Goal: Task Accomplishment & Management: Complete application form

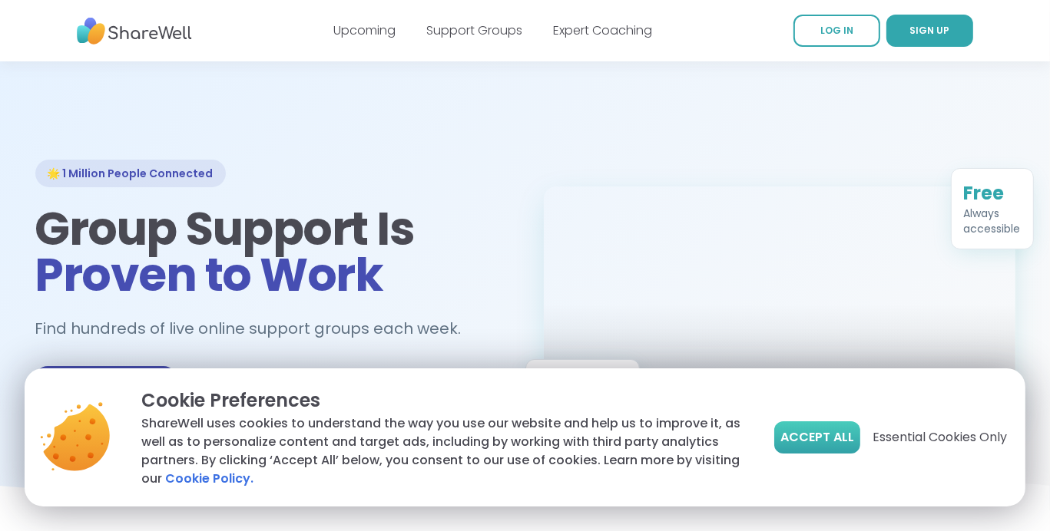
click at [822, 430] on span "Accept All" at bounding box center [817, 438] width 74 height 18
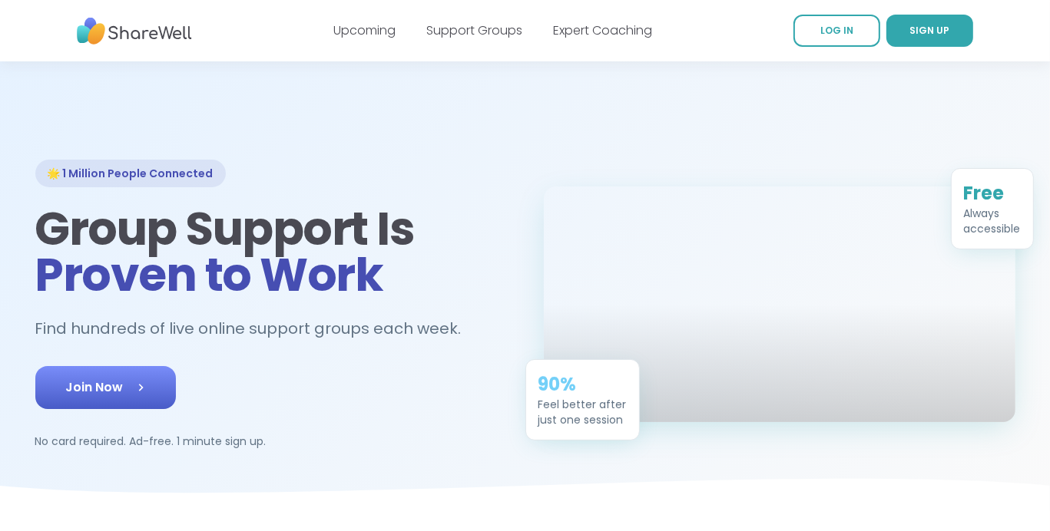
click at [160, 390] on link "Join Now" at bounding box center [105, 387] width 141 height 43
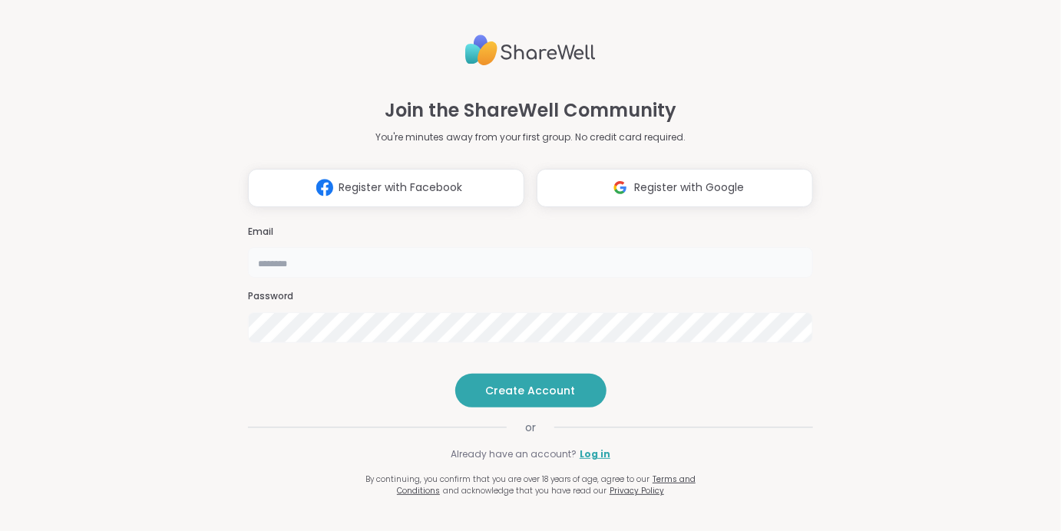
click at [541, 247] on input "email" at bounding box center [530, 262] width 565 height 31
type input "*"
type input "**********"
click at [531, 399] on span "Create Account" at bounding box center [531, 390] width 90 height 15
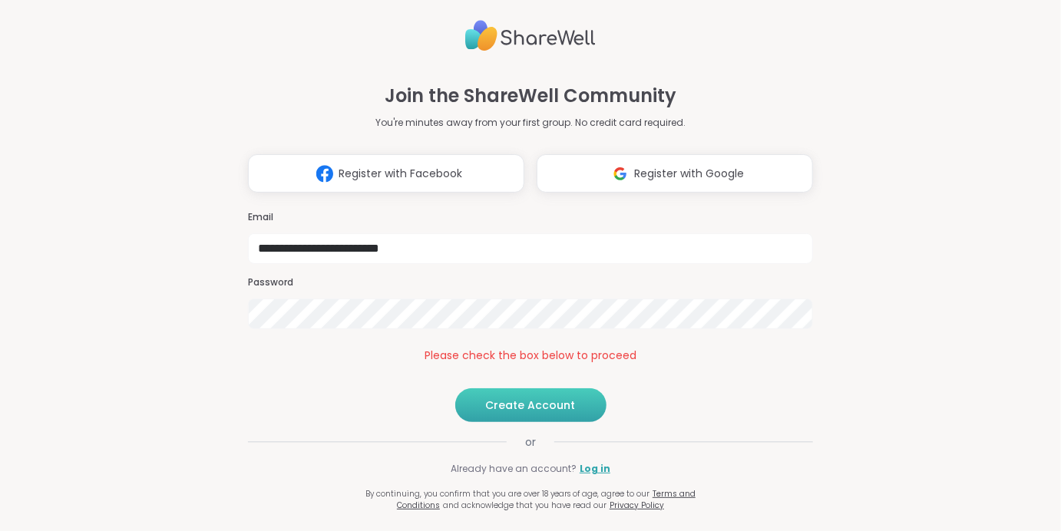
click at [535, 413] on span "Create Account" at bounding box center [531, 405] width 90 height 15
click at [524, 413] on span "Create Account" at bounding box center [531, 405] width 90 height 15
drag, startPoint x: 452, startPoint y: 230, endPoint x: 184, endPoint y: 243, distance: 268.4
click at [184, 243] on div "**********" at bounding box center [530, 265] width 1061 height 531
click at [537, 413] on span "Create Account" at bounding box center [531, 405] width 90 height 15
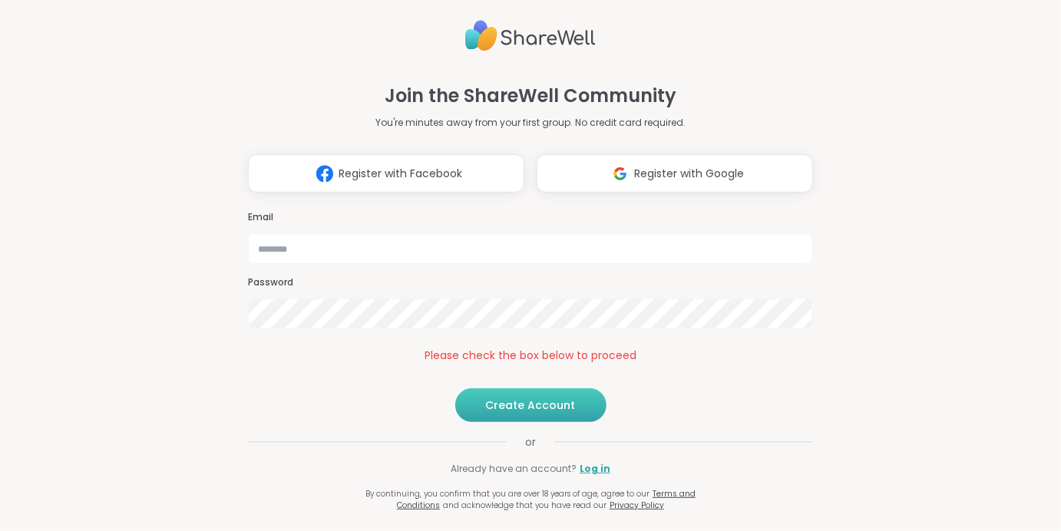
click at [486, 413] on span "Create Account" at bounding box center [531, 405] width 90 height 15
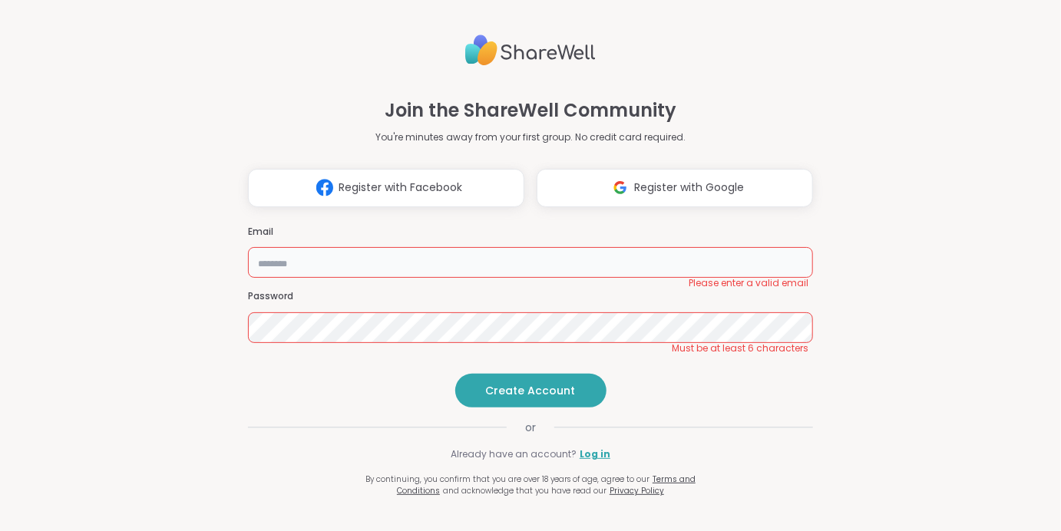
click at [366, 247] on input "email" at bounding box center [530, 262] width 565 height 31
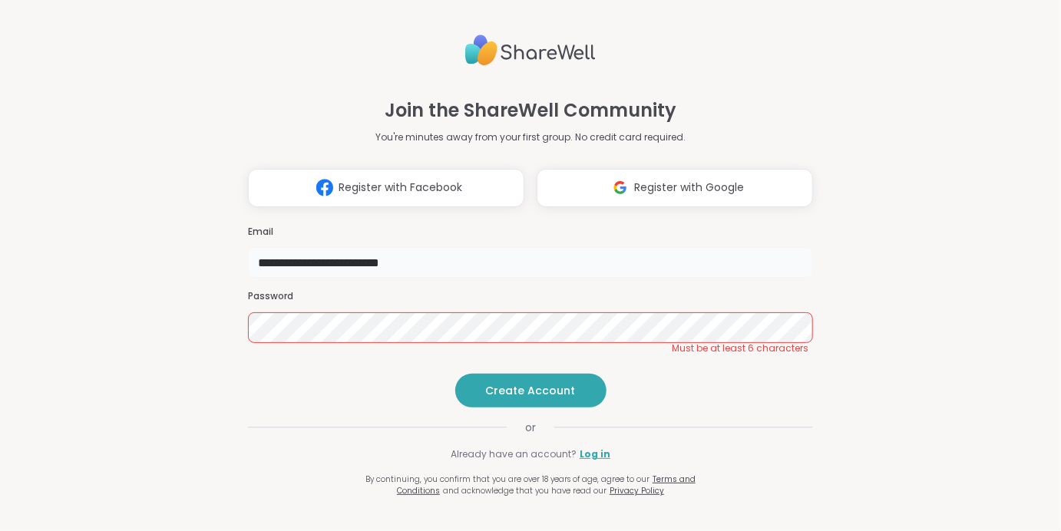
type input "**********"
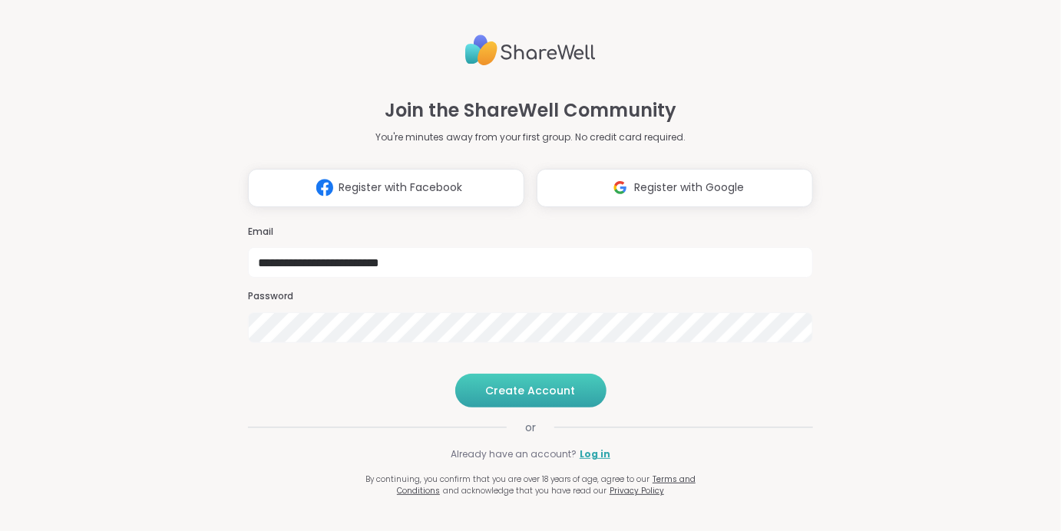
click at [521, 408] on button "Create Account" at bounding box center [530, 391] width 151 height 34
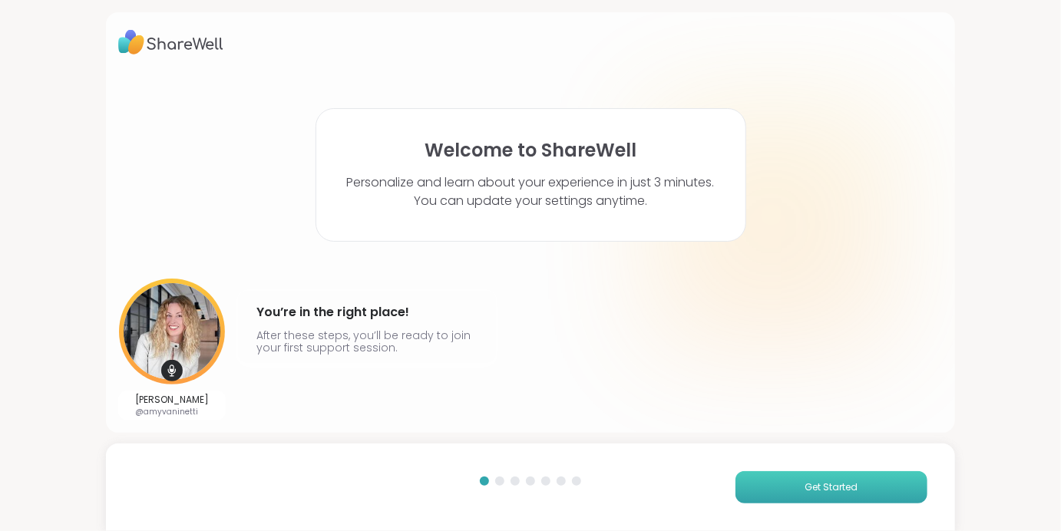
click at [836, 488] on span "Get Started" at bounding box center [831, 488] width 53 height 14
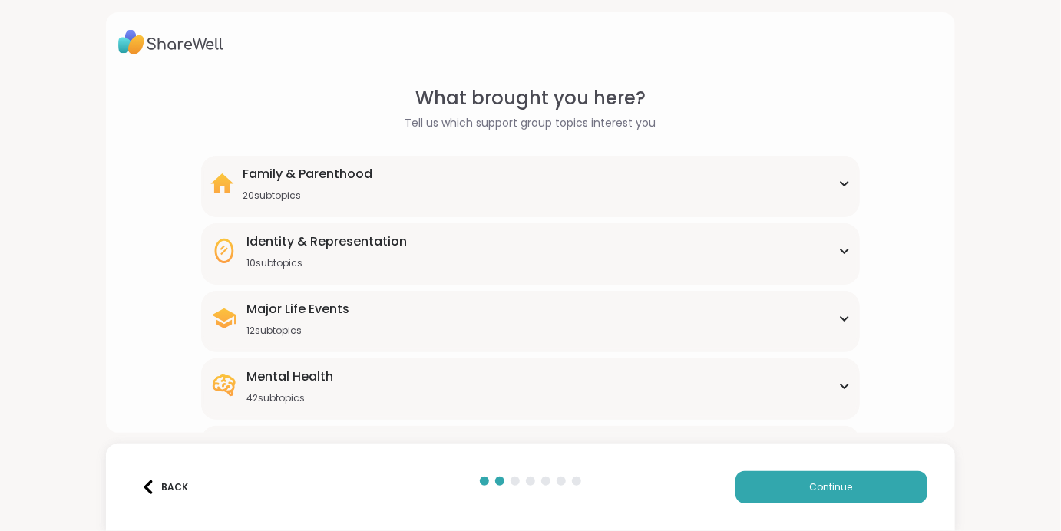
click at [842, 319] on icon at bounding box center [845, 319] width 7 height 4
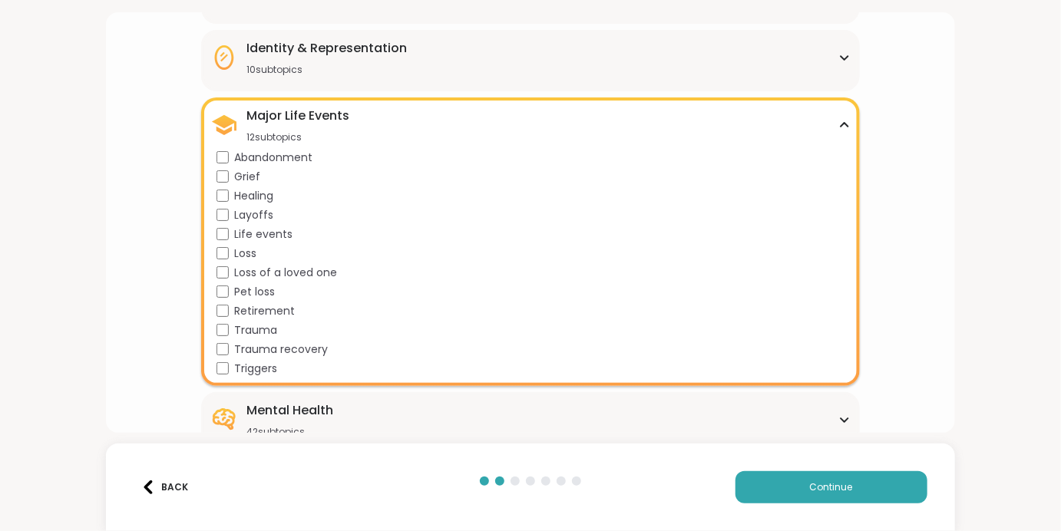
scroll to position [197, 0]
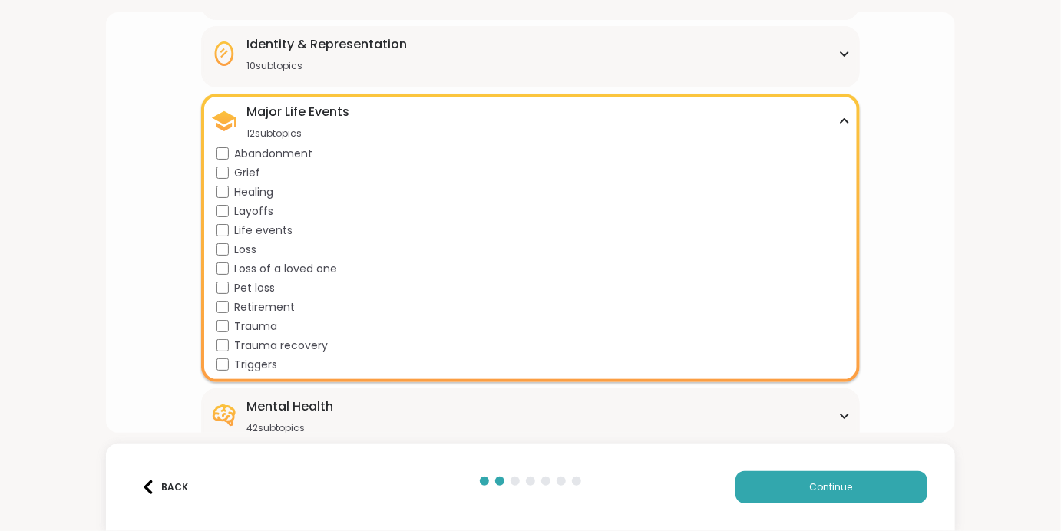
click at [227, 231] on div "Life events" at bounding box center [534, 231] width 635 height 16
click at [796, 485] on button "Continue" at bounding box center [832, 488] width 192 height 32
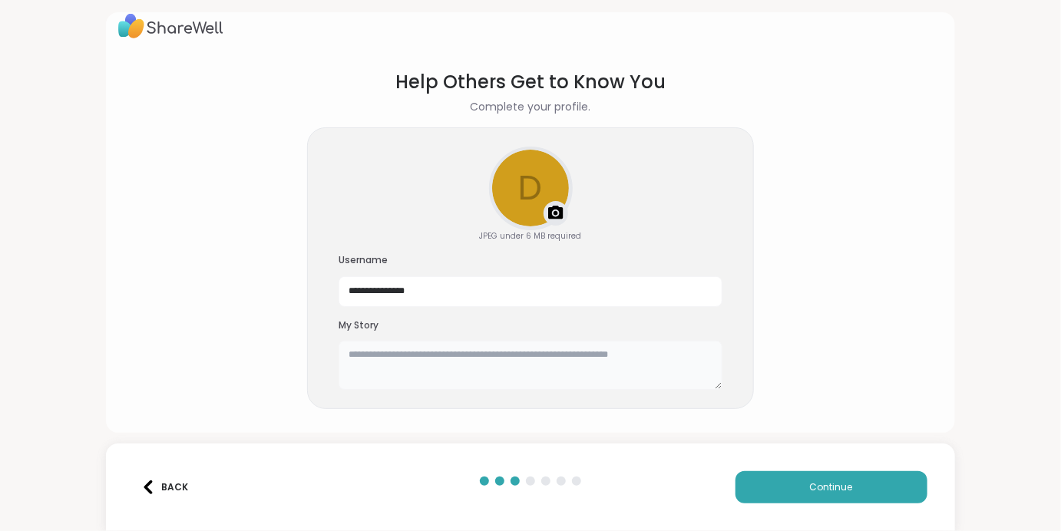
click at [671, 359] on textarea at bounding box center [531, 365] width 384 height 49
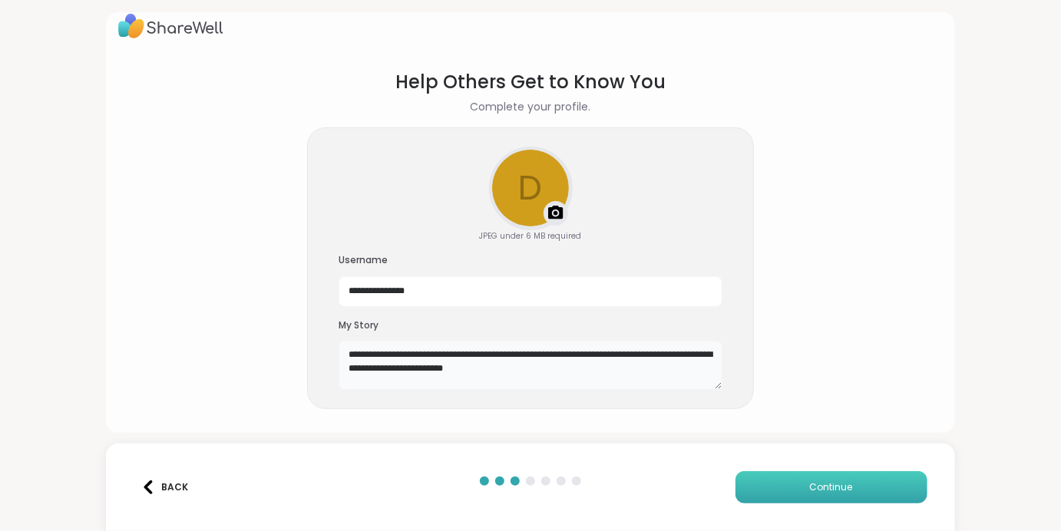
type textarea "**********"
click at [882, 483] on button "Continue" at bounding box center [832, 488] width 192 height 32
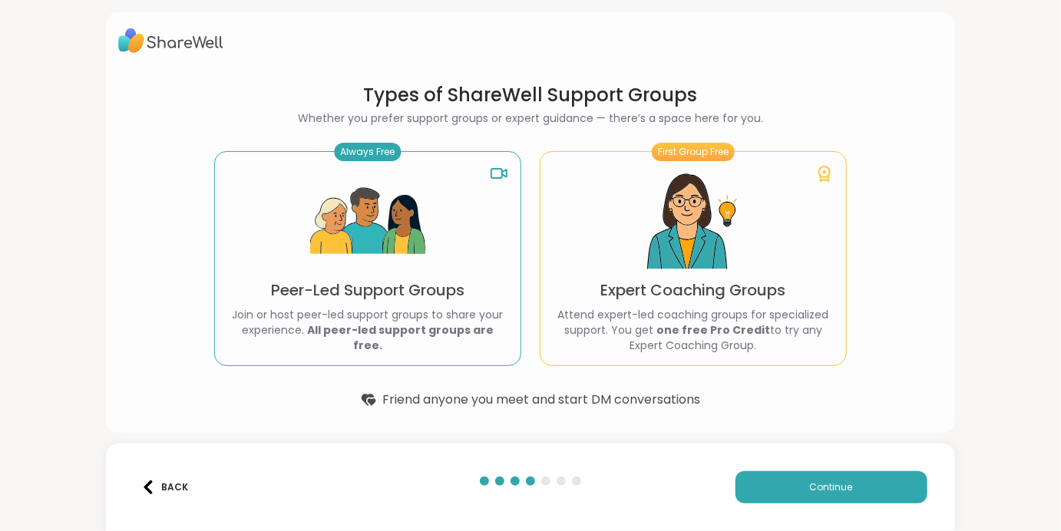
click at [405, 313] on p "Join or host peer-led support groups to share your experience. All peer-led sup…" at bounding box center [367, 330] width 281 height 46
click at [817, 491] on span "Continue" at bounding box center [831, 488] width 43 height 14
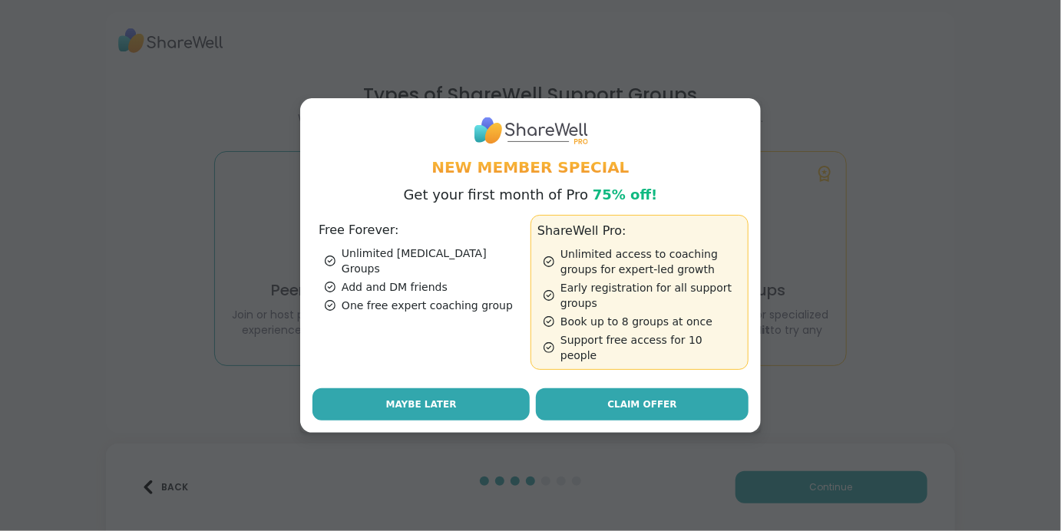
click at [415, 398] on span "Maybe Later" at bounding box center [421, 405] width 71 height 14
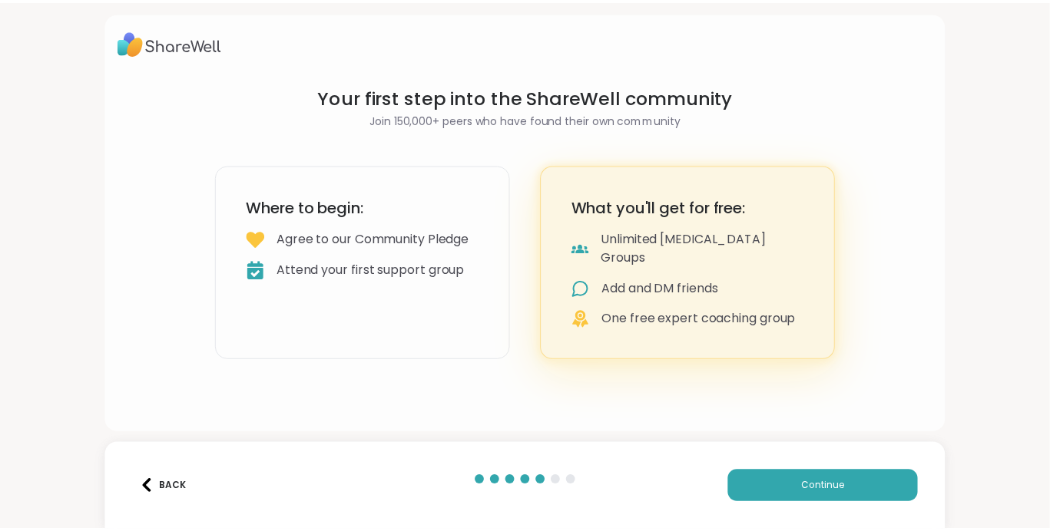
scroll to position [0, 0]
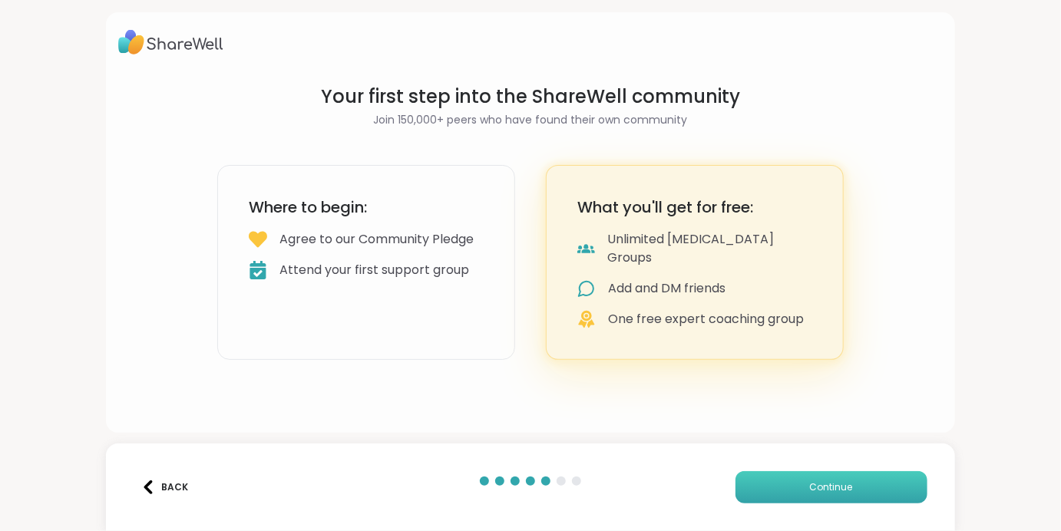
click at [783, 488] on button "Continue" at bounding box center [832, 488] width 192 height 32
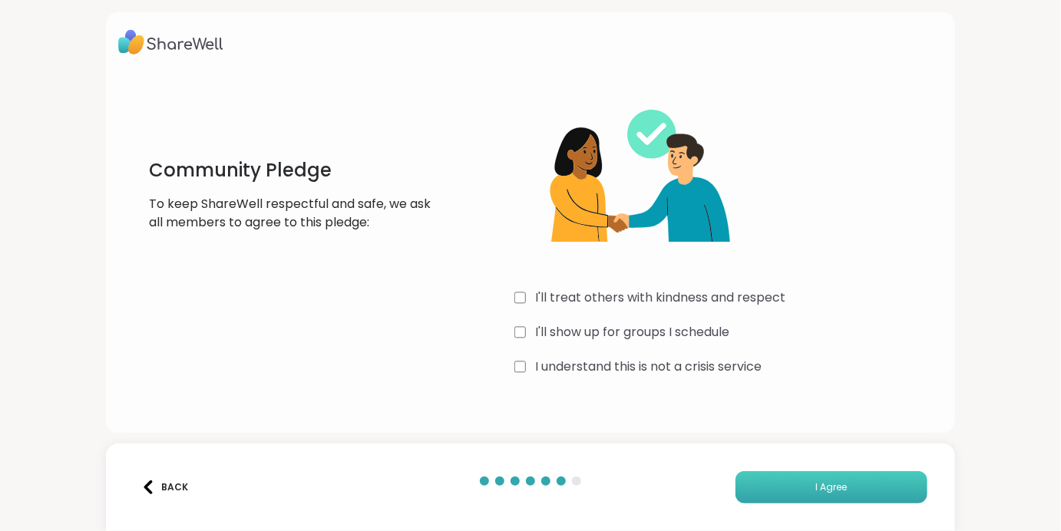
click at [816, 491] on span "I Agree" at bounding box center [831, 488] width 31 height 14
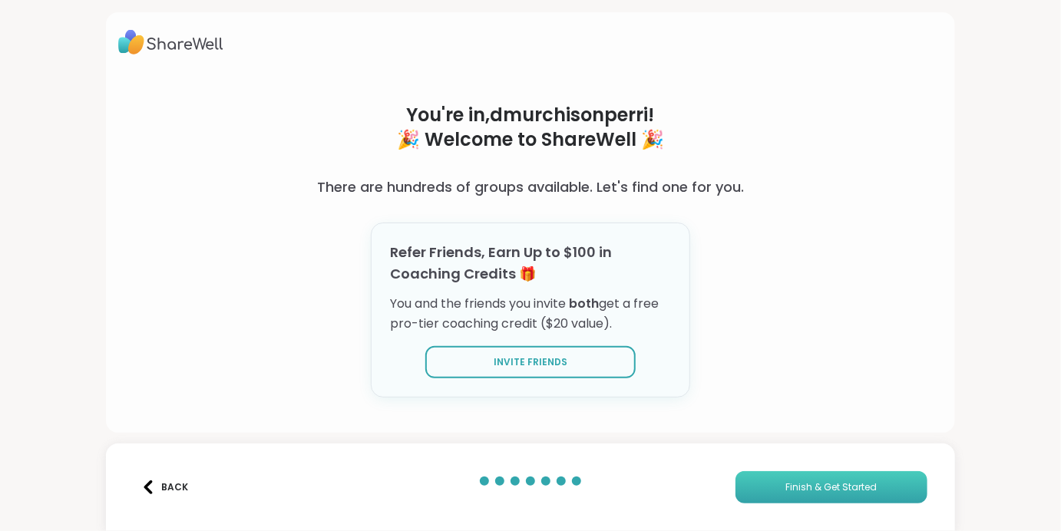
click at [771, 491] on button "Finish & Get Started" at bounding box center [832, 488] width 192 height 32
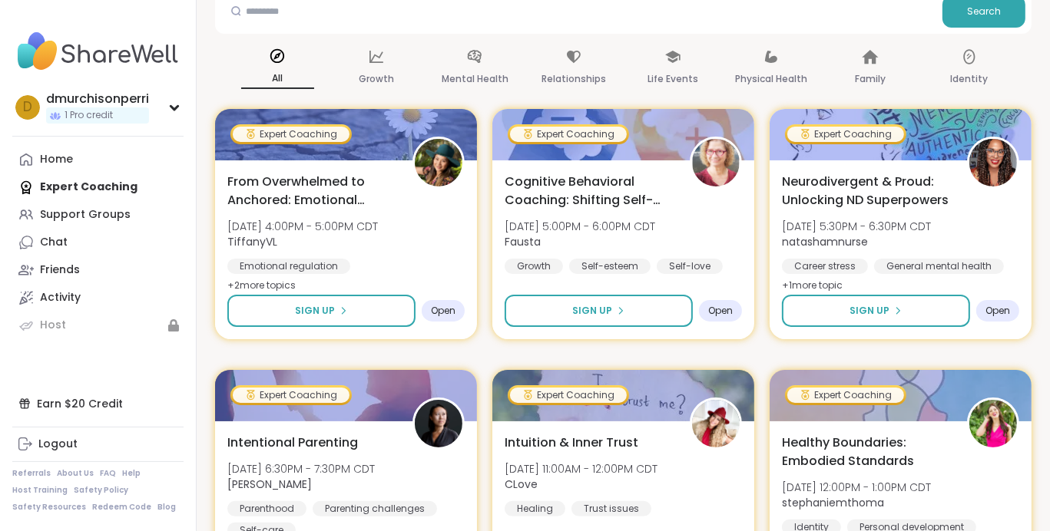
scroll to position [194, 0]
